Goal: Task Accomplishment & Management: Complete application form

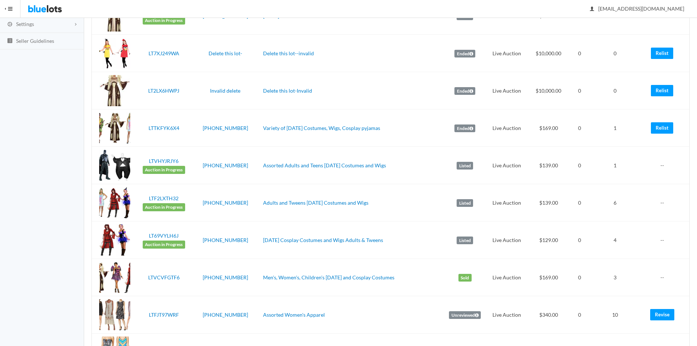
scroll to position [134, 0]
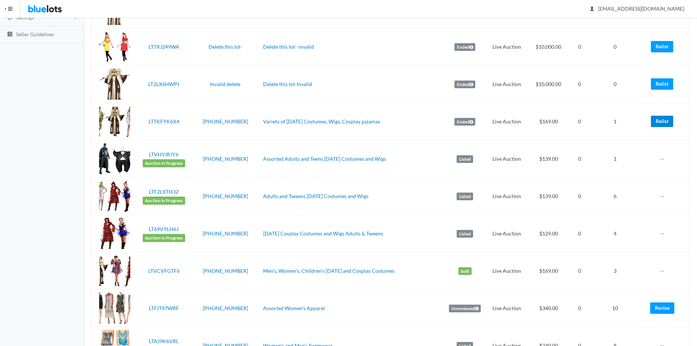
click at [659, 121] on link "Relist" at bounding box center [662, 121] width 22 height 11
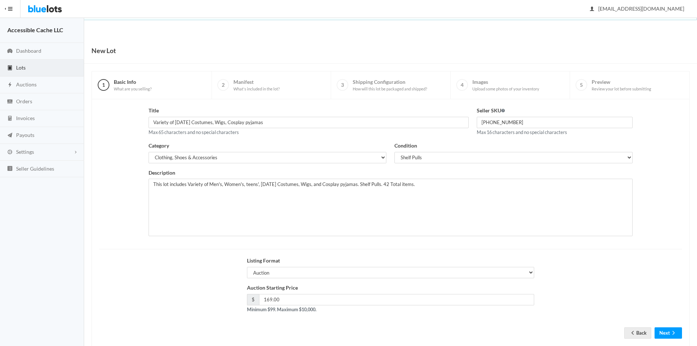
scroll to position [15, 0]
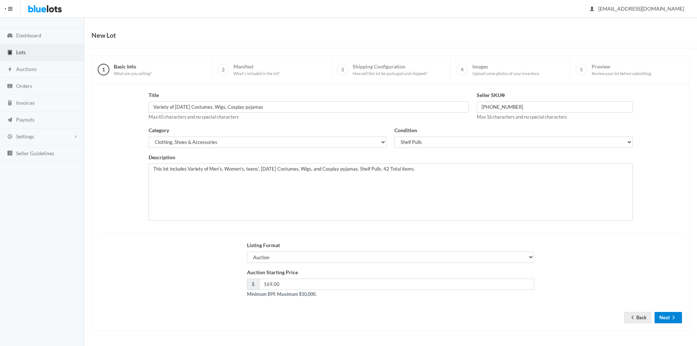
click at [668, 318] on button "Next" at bounding box center [668, 317] width 27 height 11
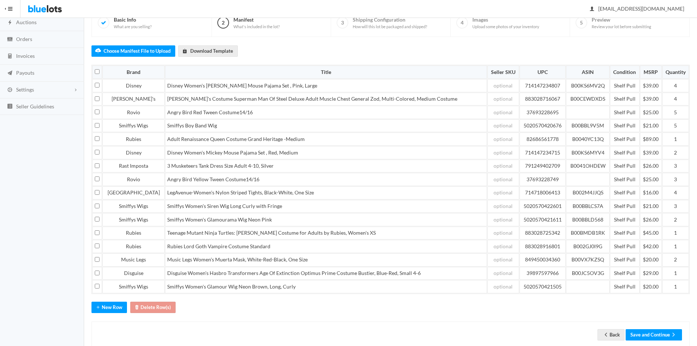
scroll to position [79, 0]
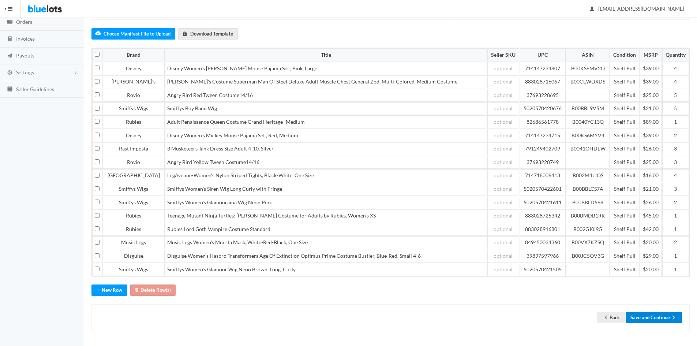
drag, startPoint x: 657, startPoint y: 314, endPoint x: 661, endPoint y: 281, distance: 33.6
click at [658, 314] on button "Save and Continue" at bounding box center [654, 317] width 56 height 11
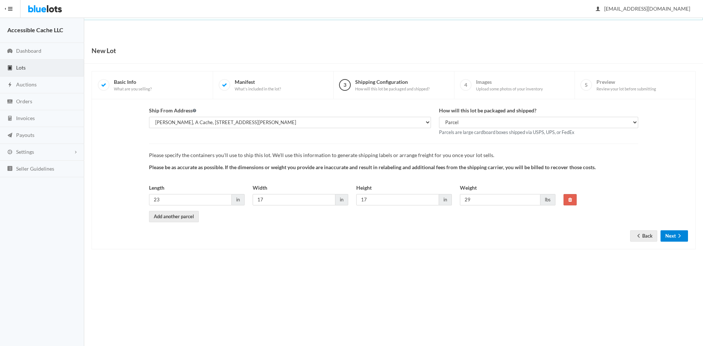
click at [675, 235] on button "Next" at bounding box center [673, 235] width 27 height 11
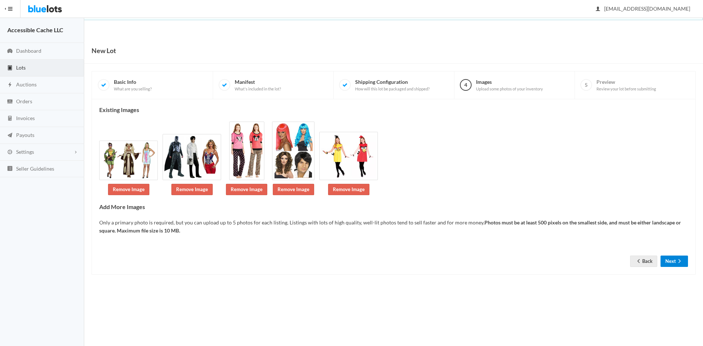
click at [671, 261] on button "Next" at bounding box center [673, 260] width 27 height 11
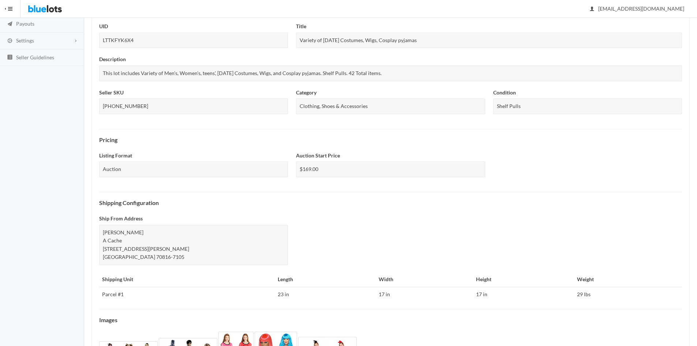
scroll to position [190, 0]
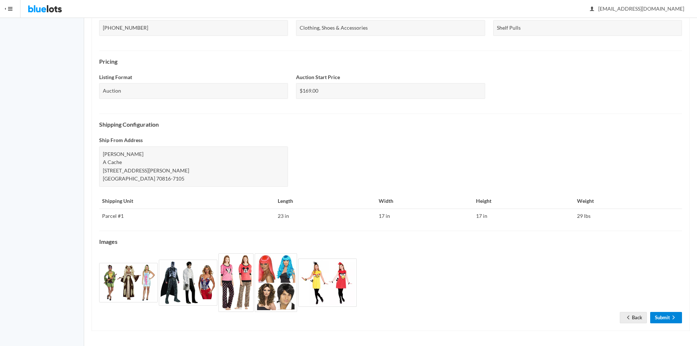
drag, startPoint x: 656, startPoint y: 315, endPoint x: 667, endPoint y: 268, distance: 48.6
click at [657, 315] on link "Submit" at bounding box center [666, 317] width 32 height 11
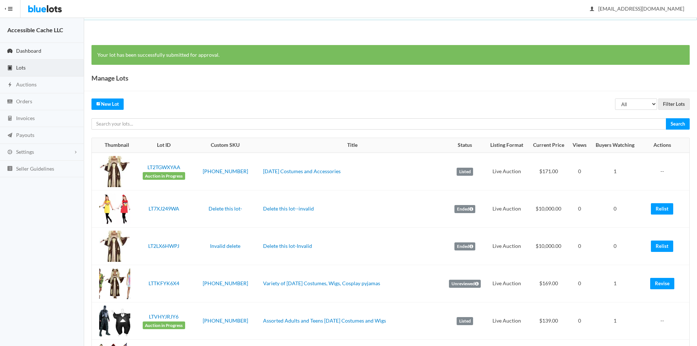
click at [28, 49] on span "Dashboard" at bounding box center [28, 51] width 25 height 6
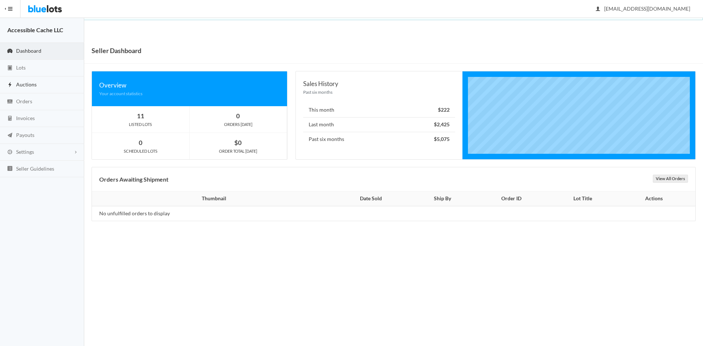
click at [24, 86] on span "Auctions" at bounding box center [26, 84] width 20 height 6
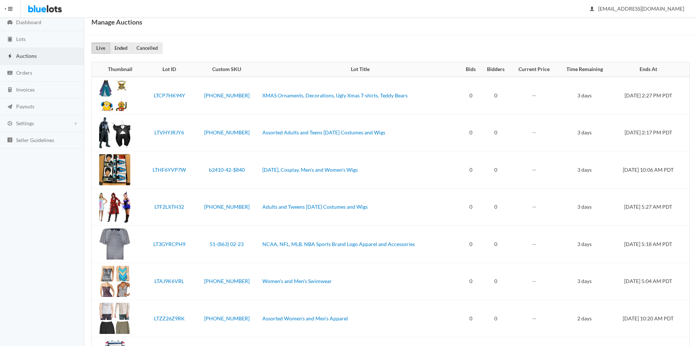
scroll to position [27, 0]
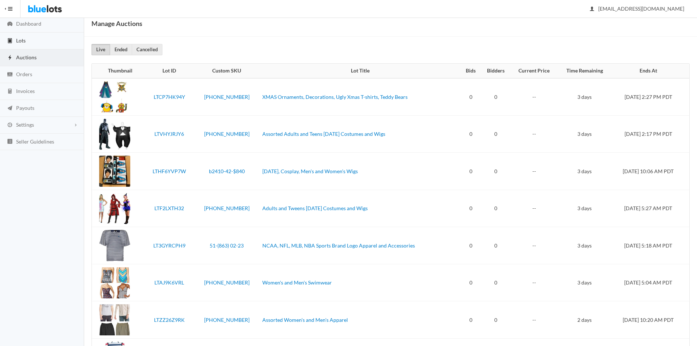
click at [26, 41] on span "Lots" at bounding box center [21, 40] width 10 height 6
